Goal: Task Accomplishment & Management: Use online tool/utility

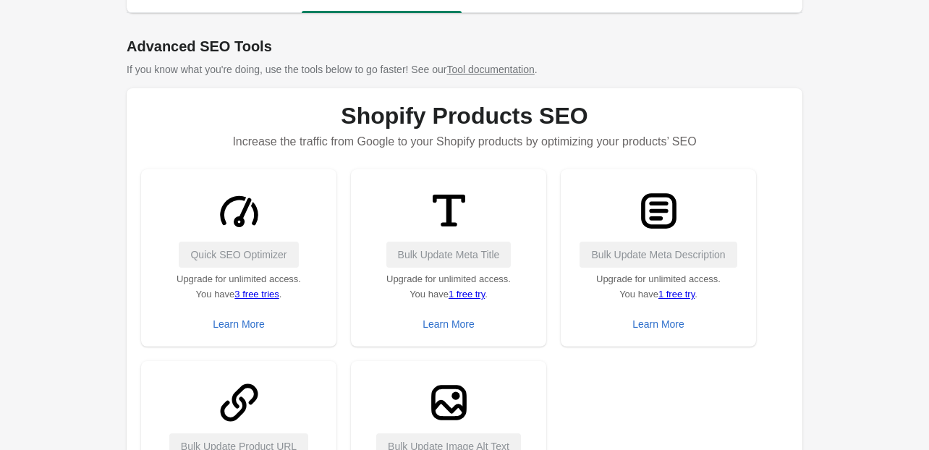
scroll to position [58, 0]
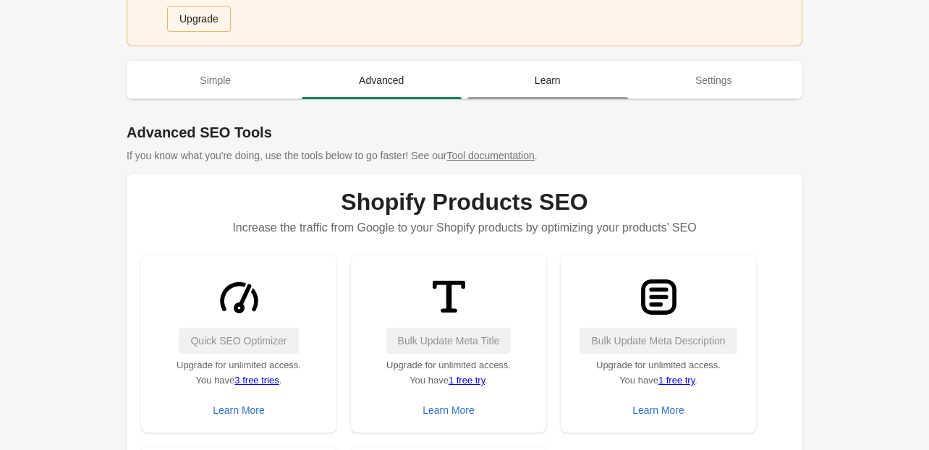
click at [525, 80] on span "Learn" at bounding box center [548, 80] width 161 height 26
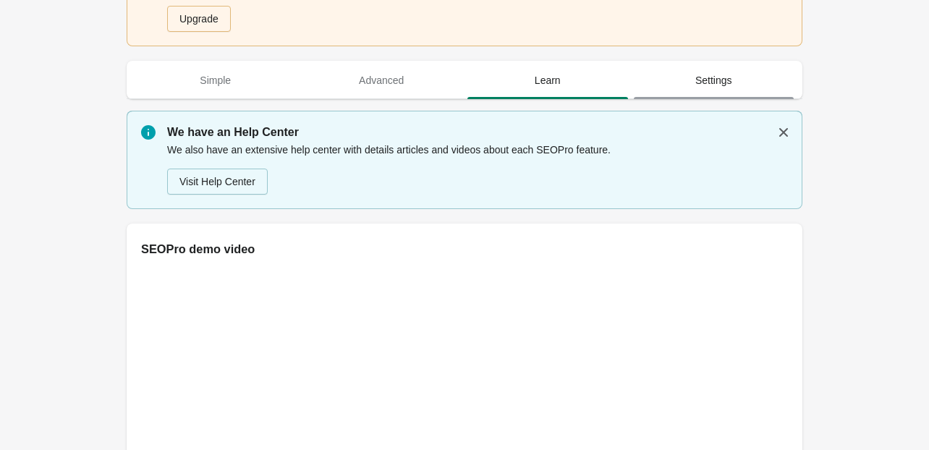
click at [734, 81] on span "Settings" at bounding box center [714, 80] width 161 height 26
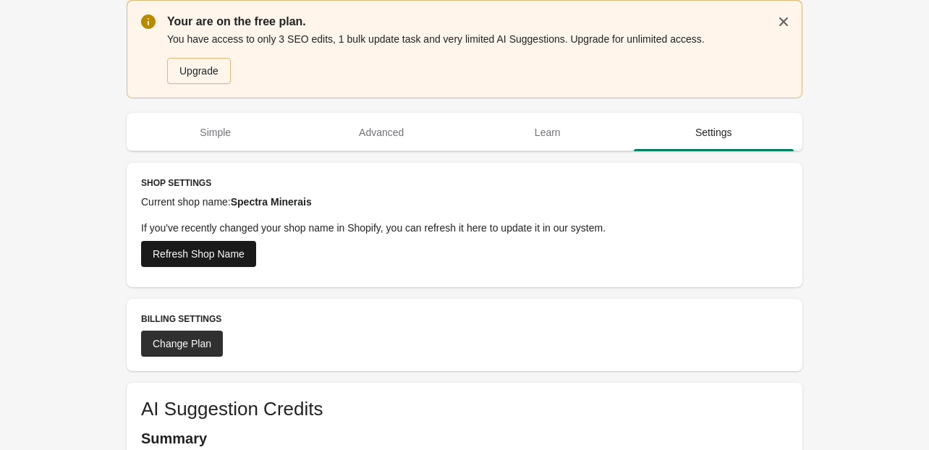
scroll to position [0, 0]
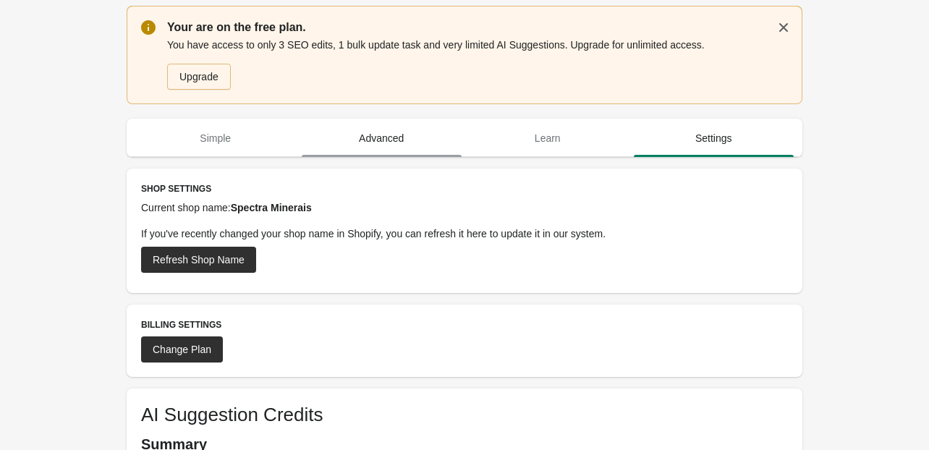
click at [371, 132] on span "Advanced" at bounding box center [382, 138] width 161 height 26
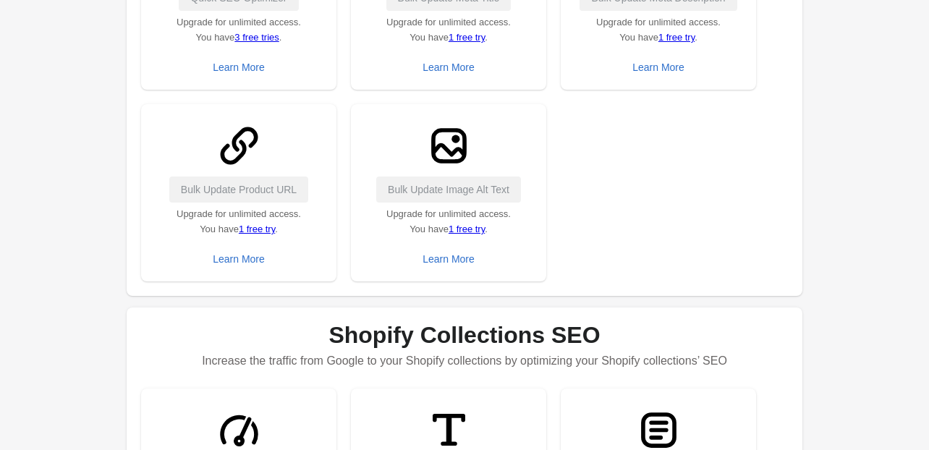
scroll to position [405, 0]
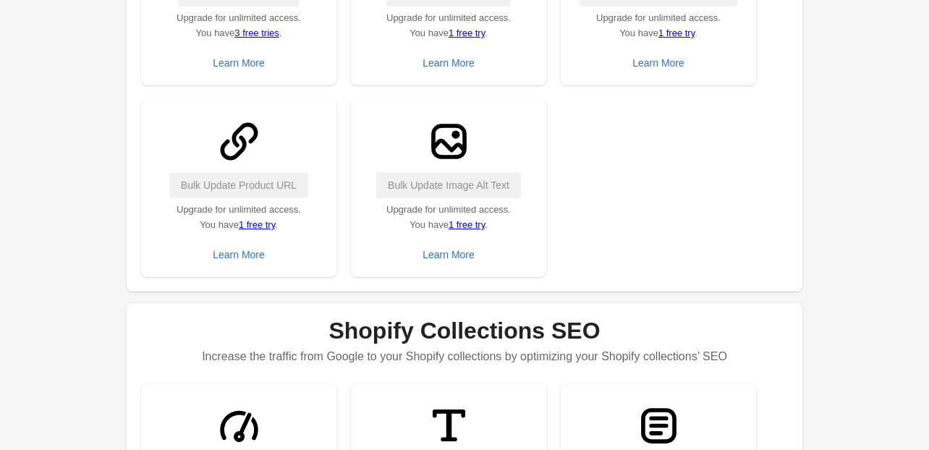
click at [470, 223] on link "1 free try" at bounding box center [467, 224] width 36 height 11
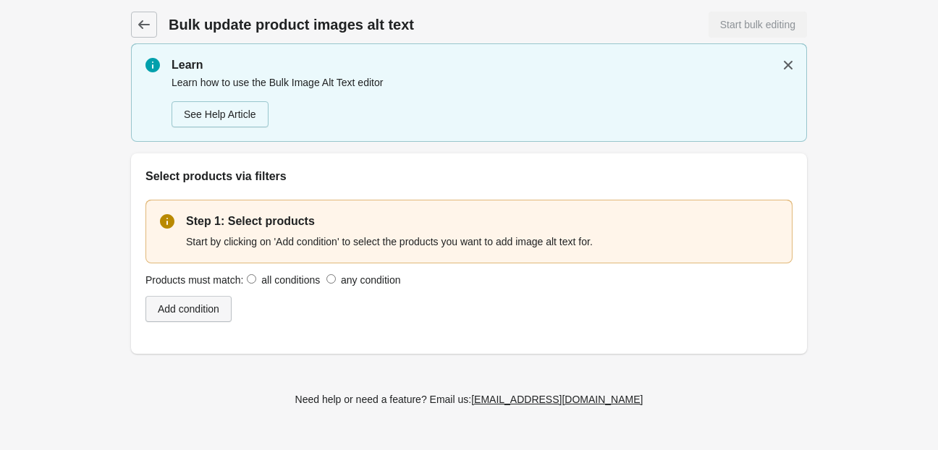
click at [208, 310] on div "Add condition" at bounding box center [189, 309] width 62 height 12
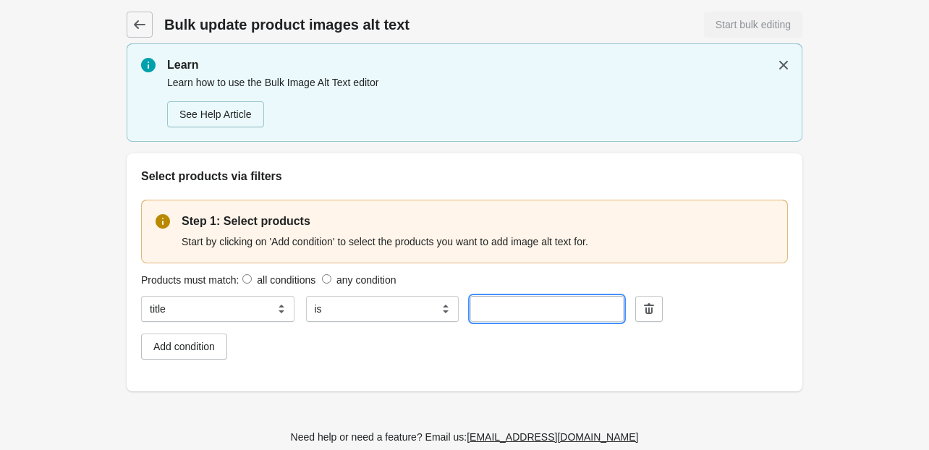
click at [501, 311] on input "text" at bounding box center [546, 309] width 153 height 26
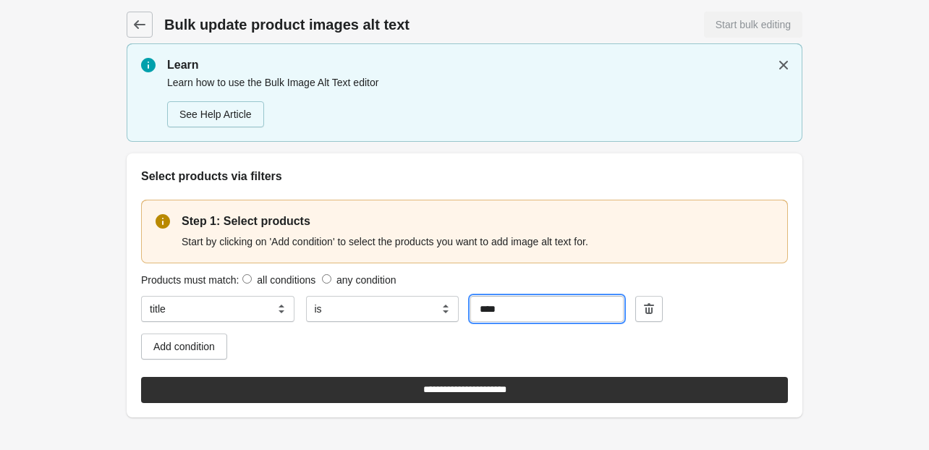
type input "****"
click input "**********" at bounding box center [464, 390] width 647 height 26
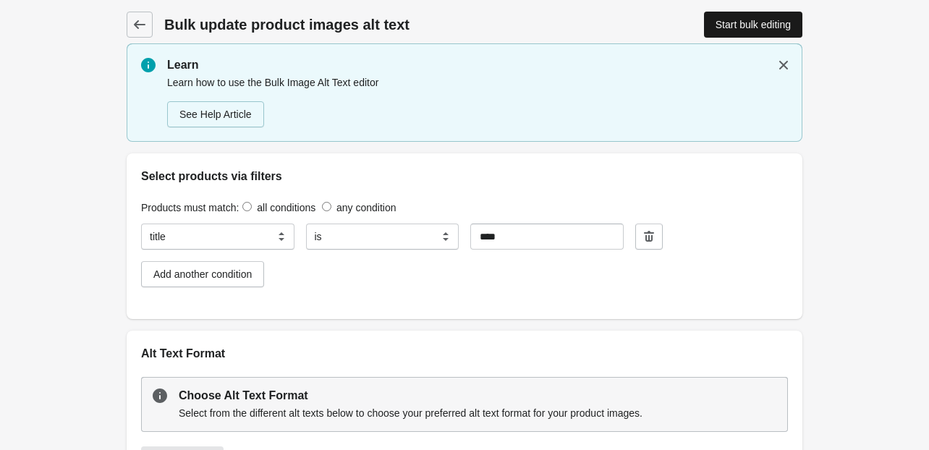
click at [729, 27] on div "Start bulk editing" at bounding box center [753, 25] width 75 height 12
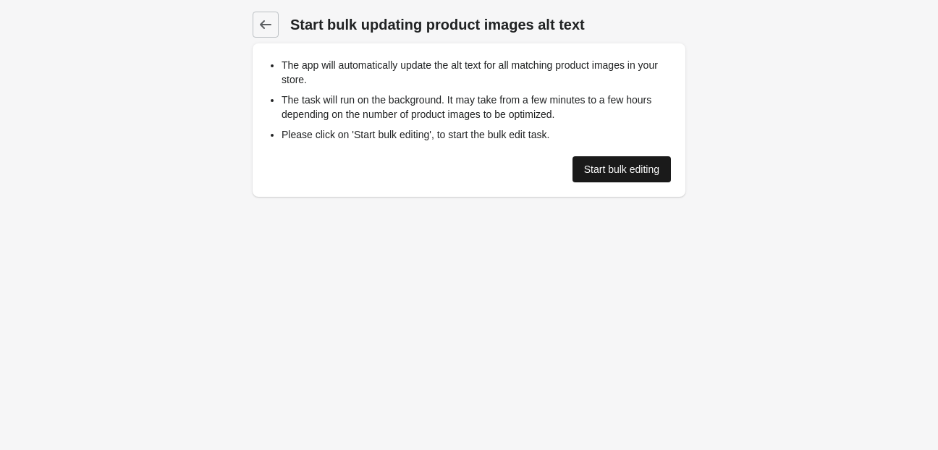
click at [586, 171] on div "Start bulk editing" at bounding box center [621, 170] width 75 height 12
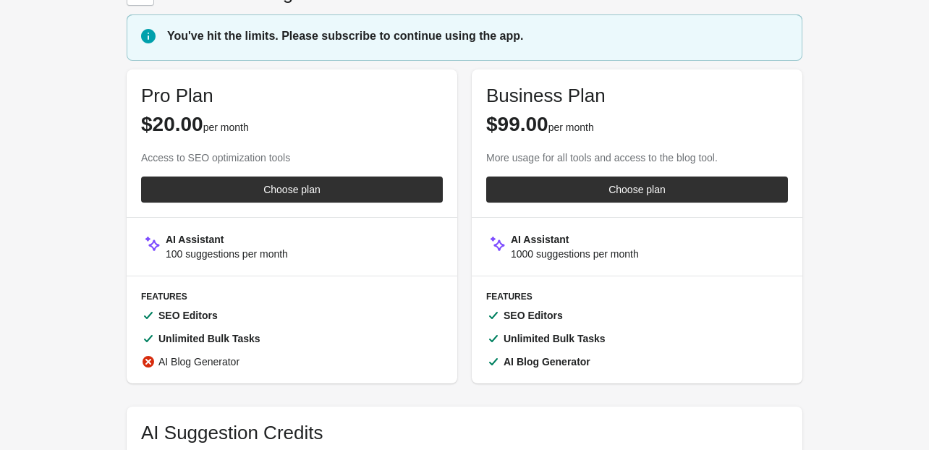
scroll to position [58, 0]
